Goal: Task Accomplishment & Management: Use online tool/utility

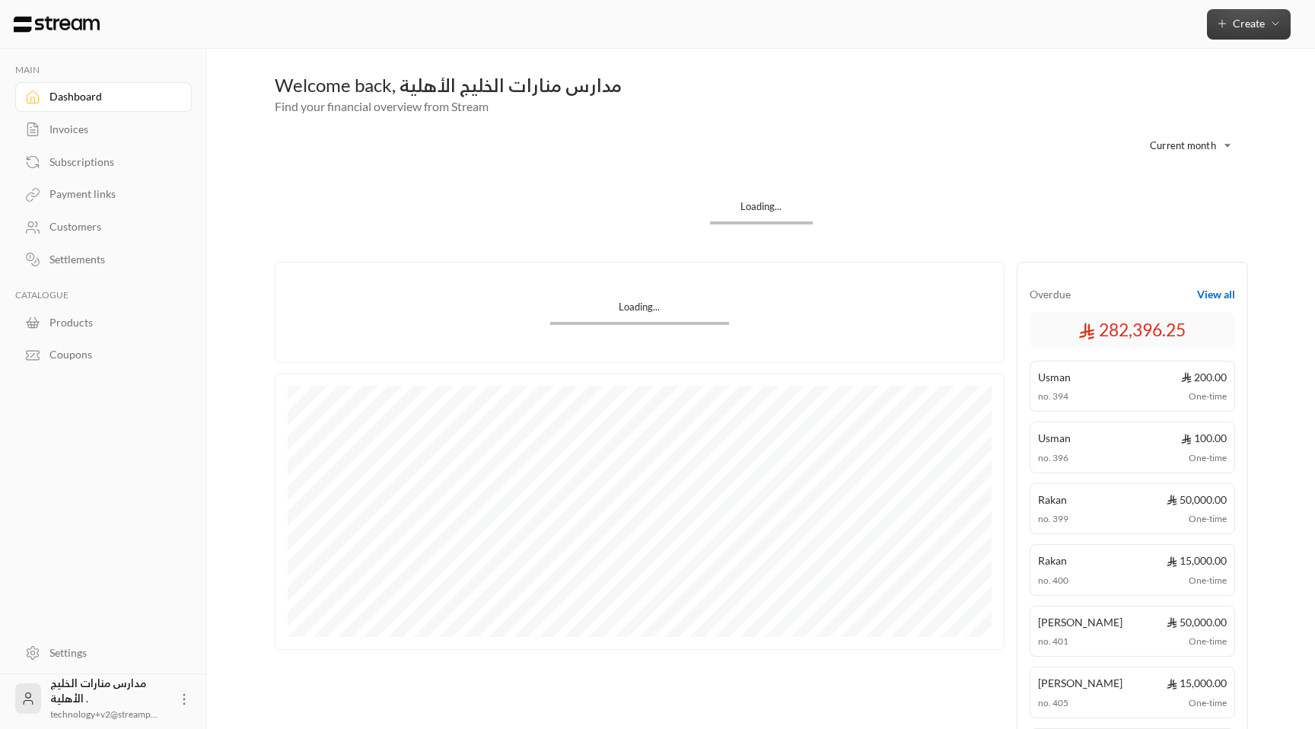
click at [1217, 37] on button "Create" at bounding box center [1249, 24] width 84 height 30
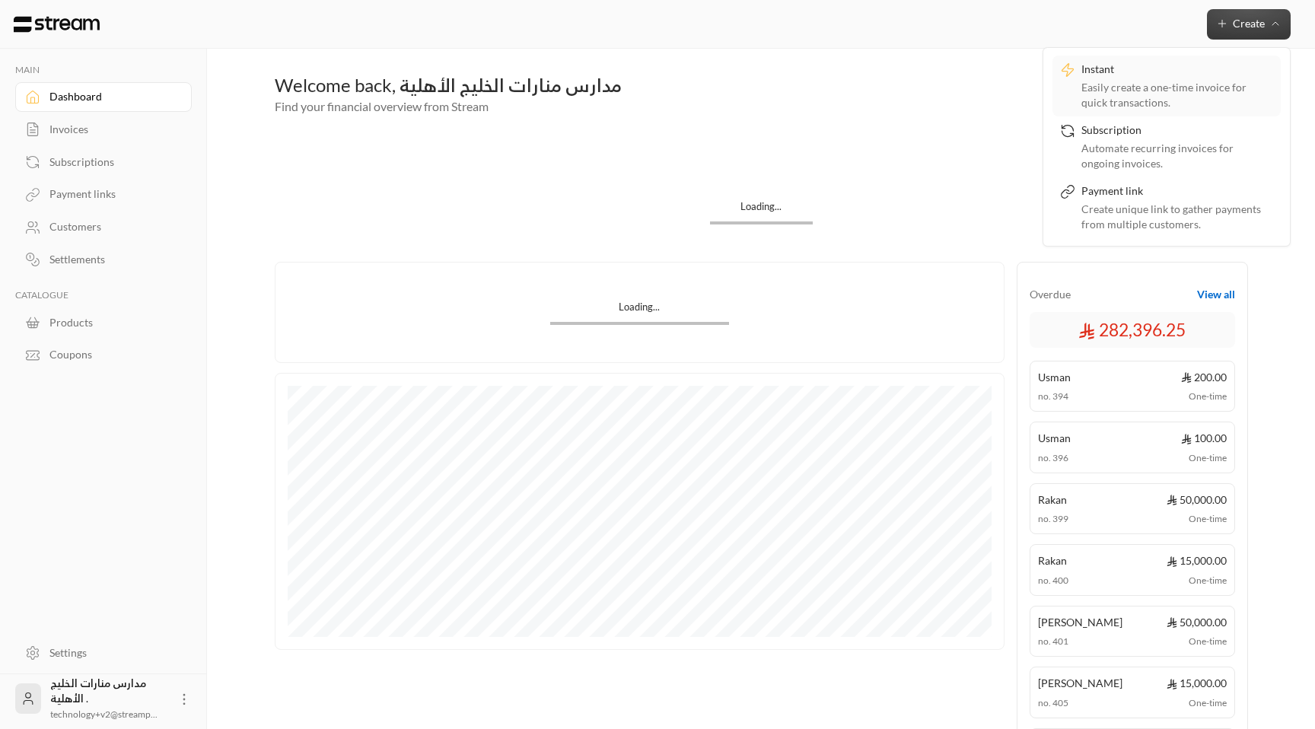
click at [1159, 81] on div "Easily create a one-time invoice for quick transactions." at bounding box center [1177, 95] width 192 height 30
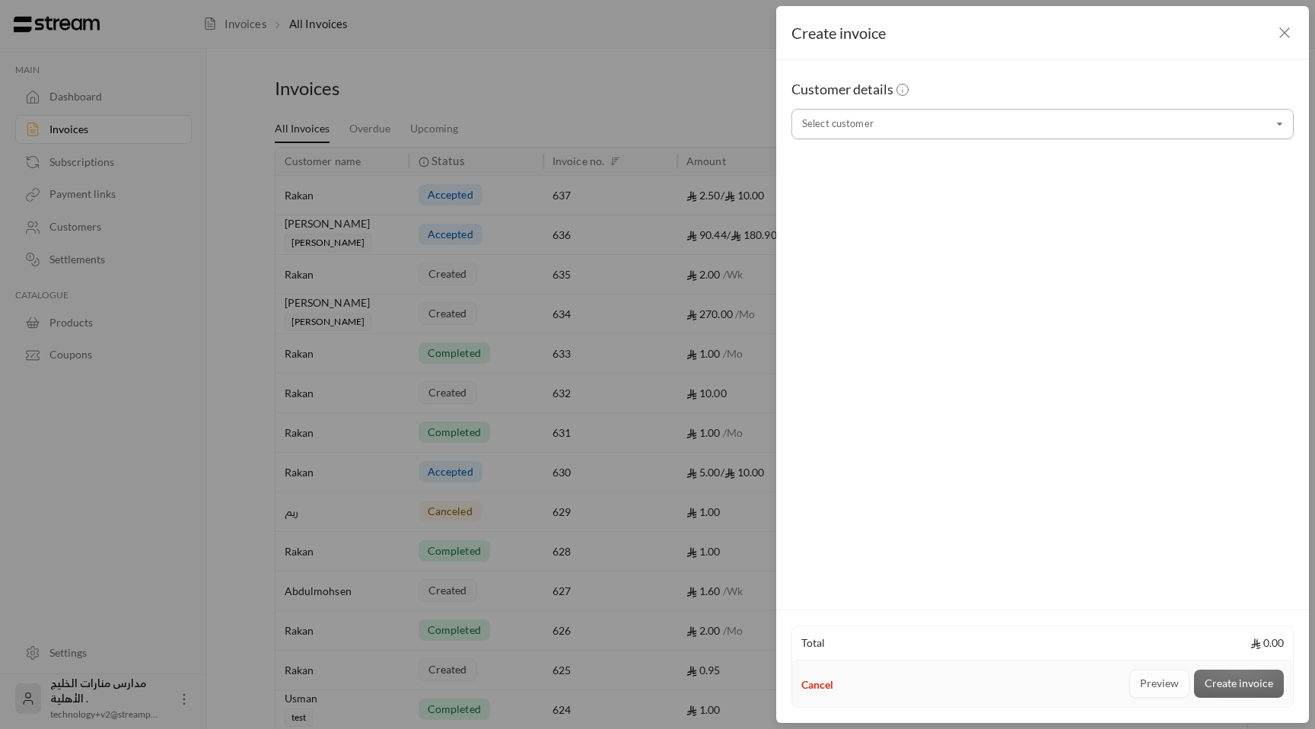
click at [937, 118] on input "Select customer" at bounding box center [1042, 124] width 502 height 27
click at [877, 196] on span "test" at bounding box center [863, 205] width 32 height 20
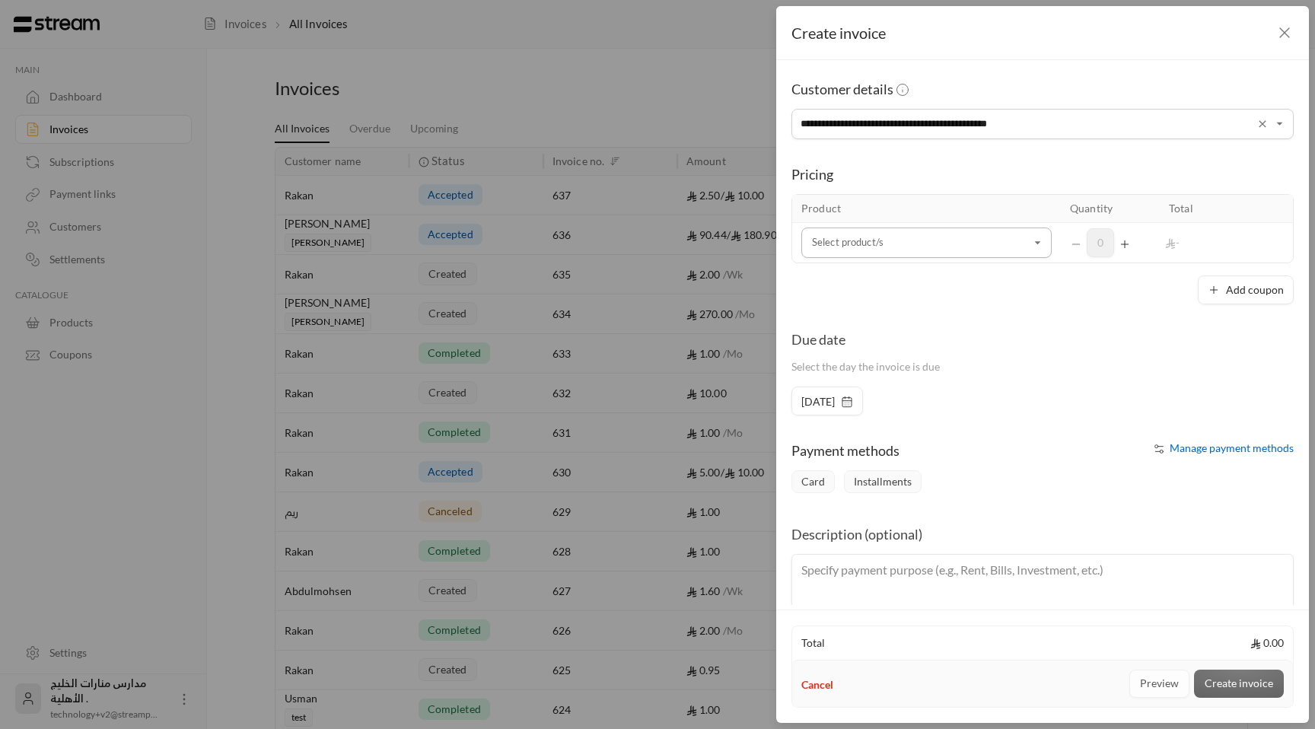
type input "**********"
click at [971, 249] on input "Select customer" at bounding box center [926, 243] width 250 height 27
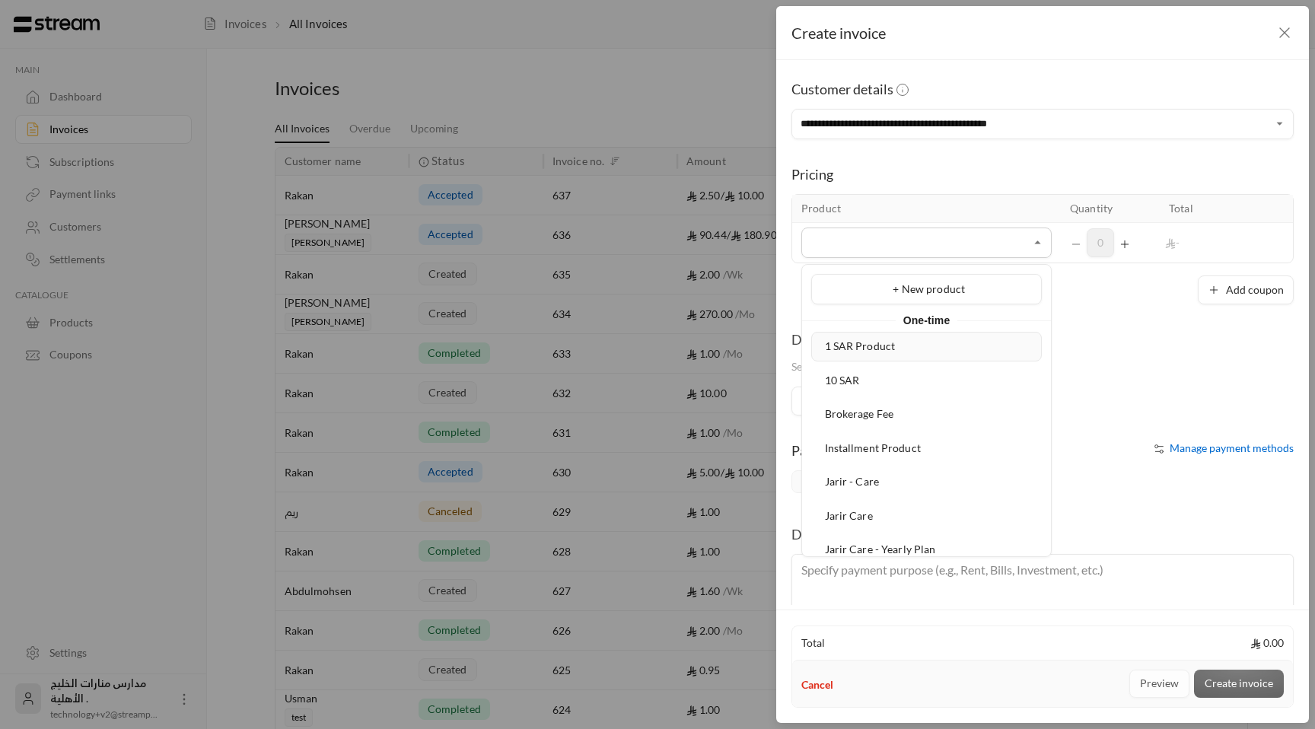
click at [879, 346] on span "1 SAR Product" at bounding box center [860, 345] width 71 height 13
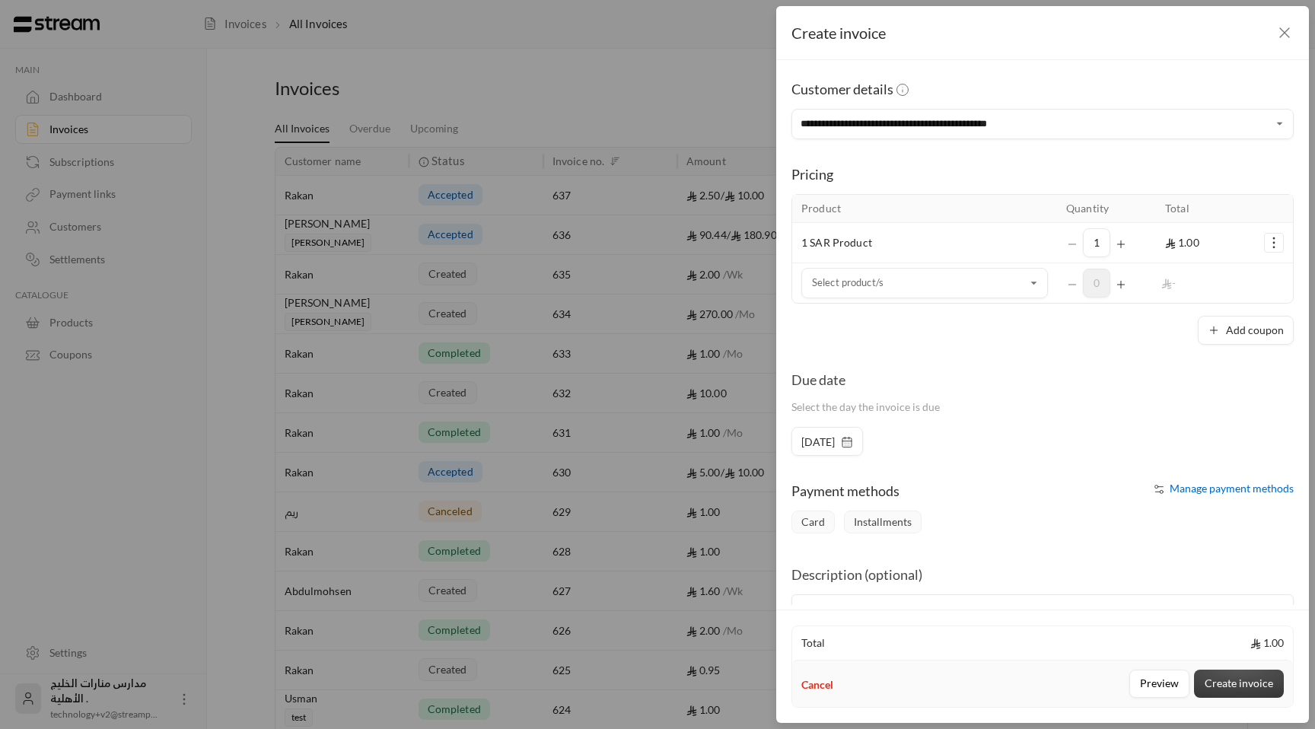
click at [1258, 690] on button "Create invoice" at bounding box center [1239, 683] width 90 height 28
